Goal: Transaction & Acquisition: Purchase product/service

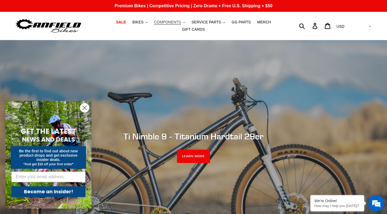
click at [166, 22] on span "COMPONENTS" at bounding box center [167, 22] width 27 height 5
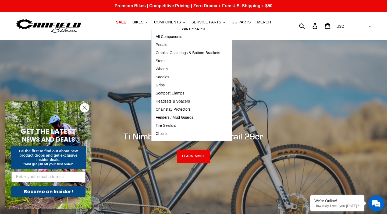
click at [162, 45] on span "Pedals" at bounding box center [162, 44] width 12 height 5
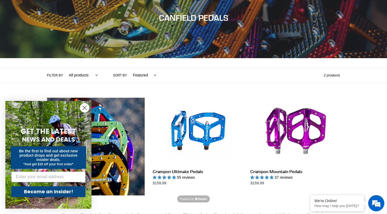
scroll to position [91, 0]
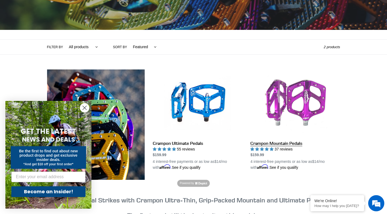
click at [270, 108] on link "Crampon Mountain Pedals" at bounding box center [294, 119] width 89 height 101
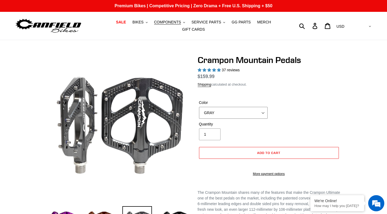
select select "highest-rating"
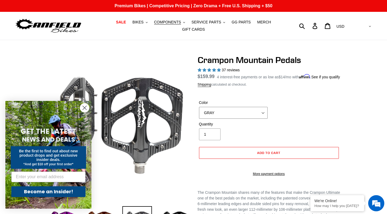
select select "POLISHED"
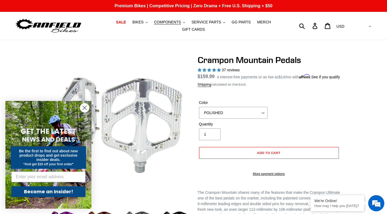
click at [85, 108] on icon "Close dialog" at bounding box center [85, 108] width 4 height 4
